Goal: Task Accomplishment & Management: Use online tool/utility

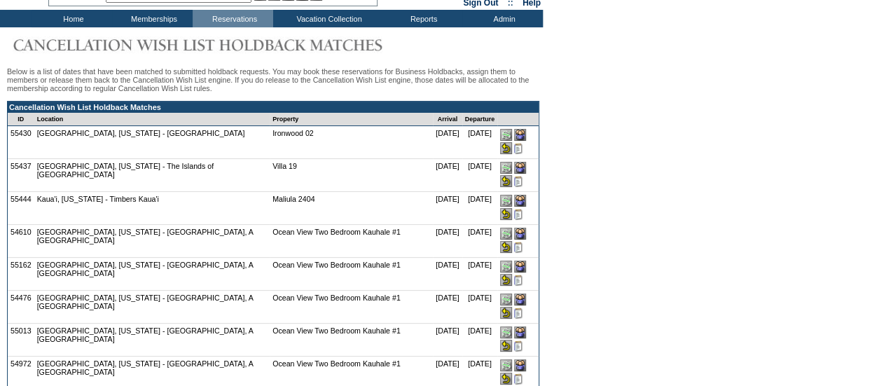
scroll to position [140, 0]
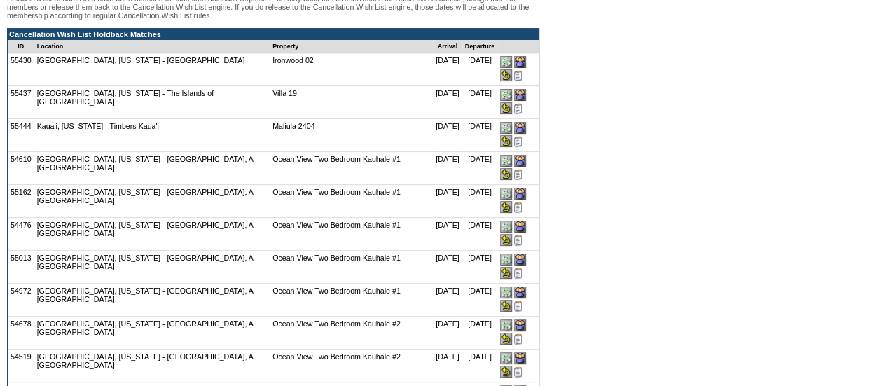
click at [512, 102] on input "image" at bounding box center [506, 108] width 12 height 12
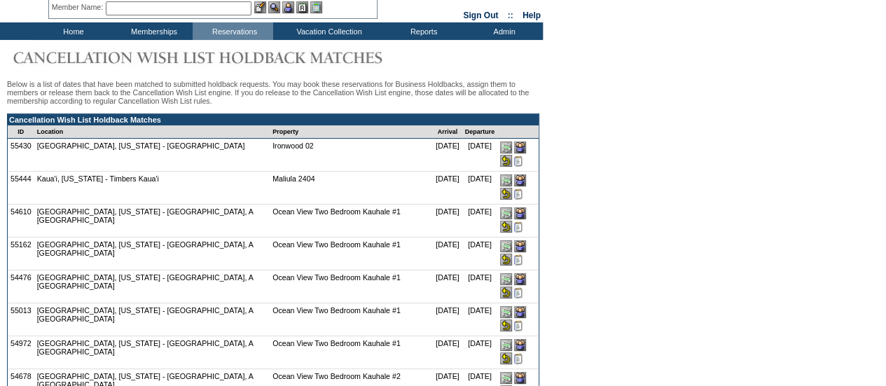
scroll to position [140, 0]
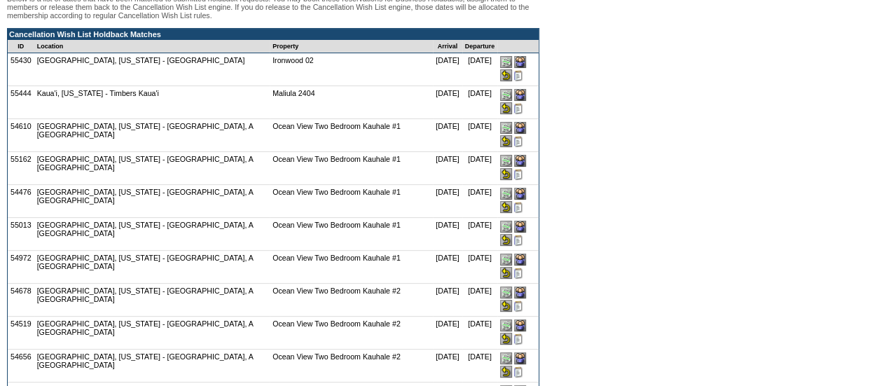
click at [512, 102] on input "image" at bounding box center [506, 108] width 12 height 12
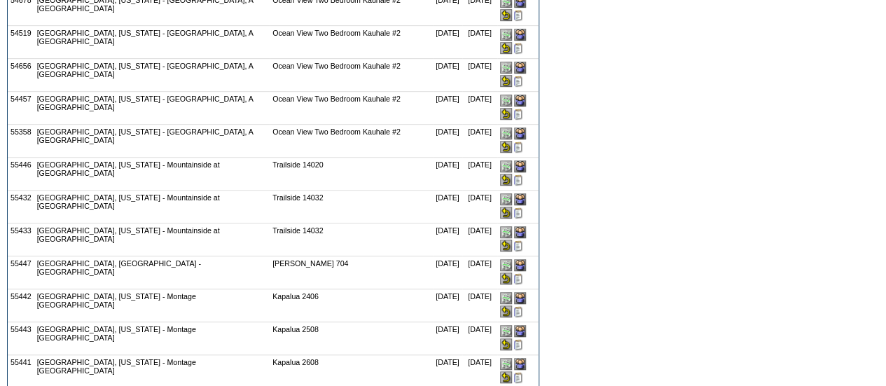
scroll to position [420, 0]
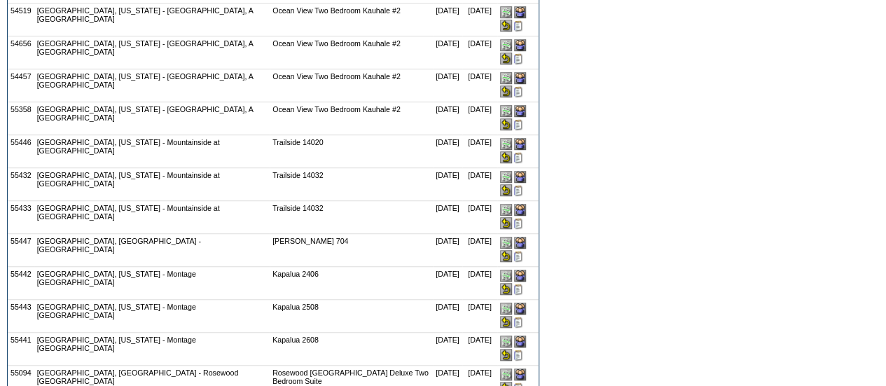
click at [512, 151] on input "image" at bounding box center [506, 157] width 12 height 12
